Goal: Navigation & Orientation: Find specific page/section

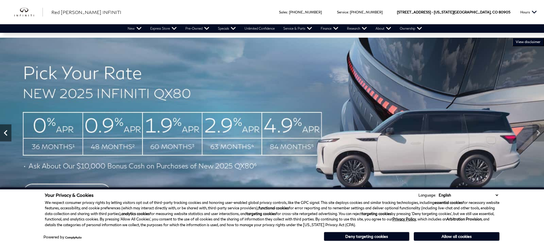
click at [7, 134] on icon "Previous" at bounding box center [5, 132] width 11 height 11
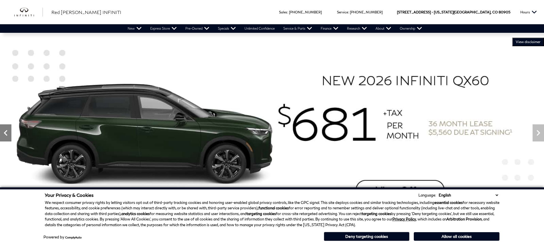
click at [7, 134] on icon "Previous" at bounding box center [5, 132] width 11 height 11
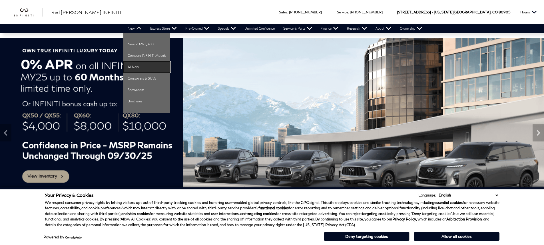
click at [131, 65] on link "All New" at bounding box center [146, 66] width 47 height 11
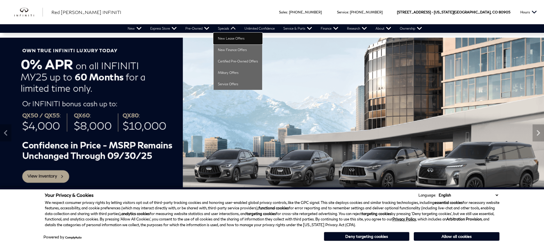
click at [225, 38] on link "New Lease Offers" at bounding box center [238, 38] width 49 height 11
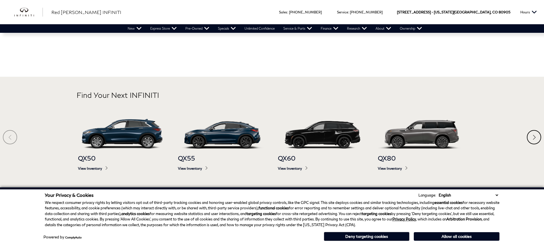
scroll to position [428, 0]
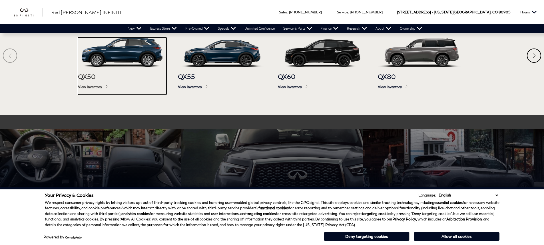
click at [93, 88] on span "View Inventory" at bounding box center [122, 87] width 89 height 4
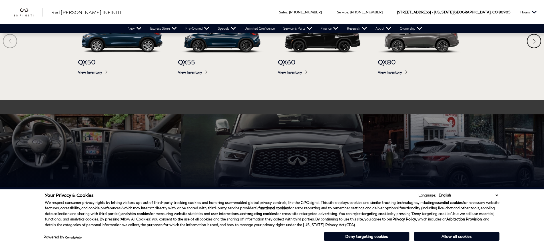
scroll to position [428, 0]
